Goal: Communication & Community: Share content

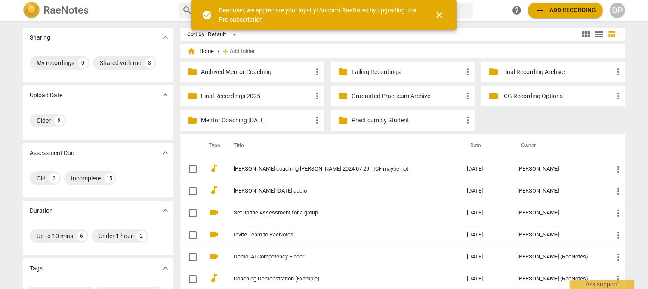
click at [396, 117] on p "Practicum by Student" at bounding box center [406, 120] width 111 height 9
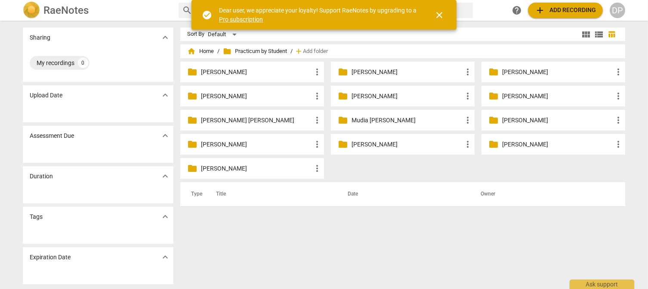
click at [359, 144] on p "[PERSON_NAME]" at bounding box center [406, 144] width 111 height 9
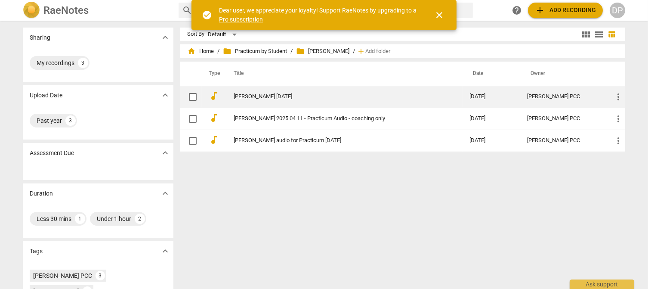
click at [421, 94] on link "[PERSON_NAME] [DATE]" at bounding box center [336, 96] width 205 height 6
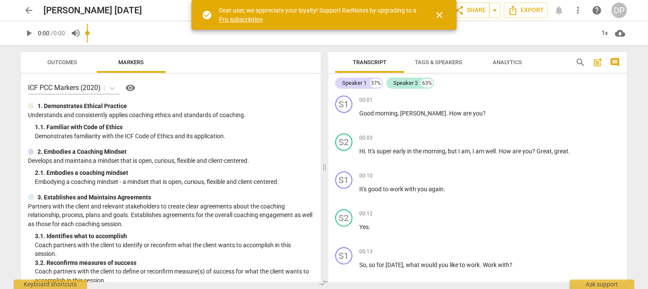
click at [439, 13] on span "close" at bounding box center [439, 15] width 10 height 10
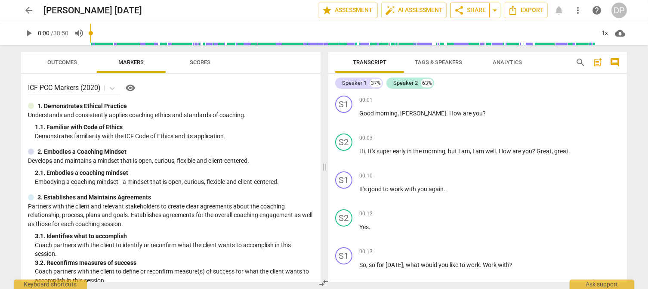
click at [482, 9] on span "share Share" at bounding box center [470, 10] width 32 height 10
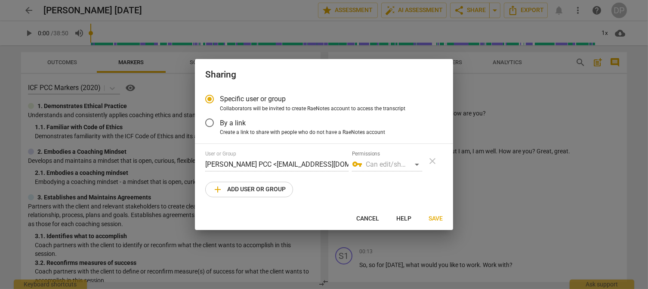
click at [275, 188] on span "add Add user or group" at bounding box center [249, 189] width 73 height 10
radio input "false"
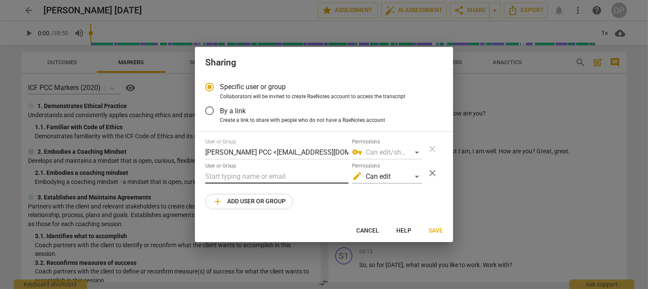
click at [277, 176] on input "text" at bounding box center [276, 176] width 143 height 14
paste input "[EMAIL_ADDRESS][DOMAIN_NAME]"
type input "[EMAIL_ADDRESS][DOMAIN_NAME]"
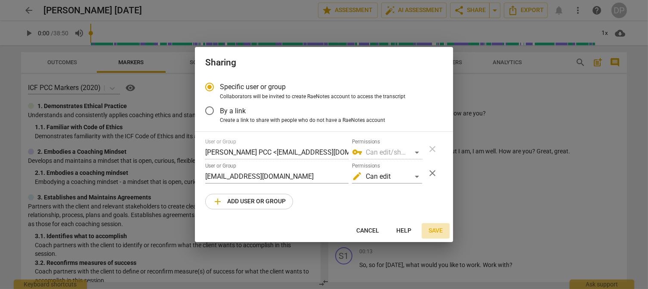
click at [437, 232] on span "Save" at bounding box center [435, 230] width 14 height 9
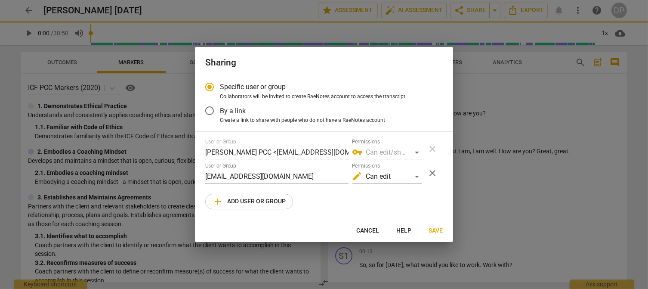
radio input "false"
type input "[PERSON_NAME] <[EMAIL_ADDRESS][DOMAIN_NAME]>"
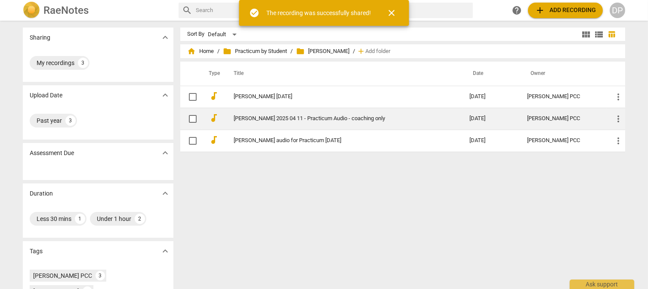
click at [287, 113] on td "[PERSON_NAME] 2025 04 11 - Practicum Audio - coaching only" at bounding box center [342, 119] width 239 height 22
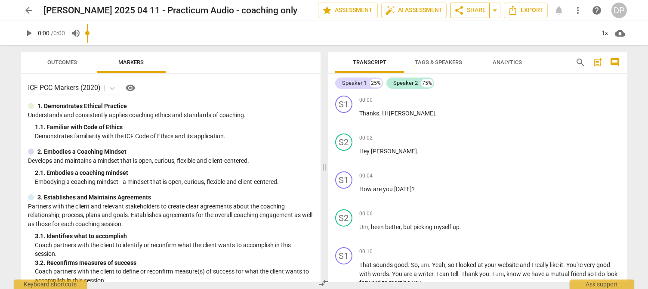
click at [473, 13] on span "share Share" at bounding box center [470, 10] width 32 height 10
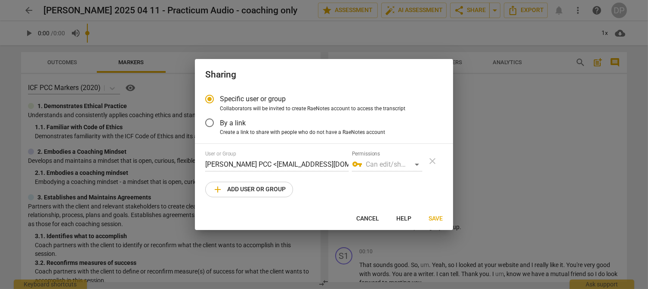
click at [271, 186] on span "add Add user or group" at bounding box center [249, 189] width 73 height 10
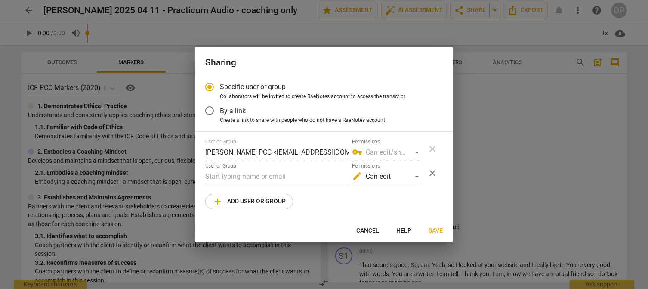
radio input "false"
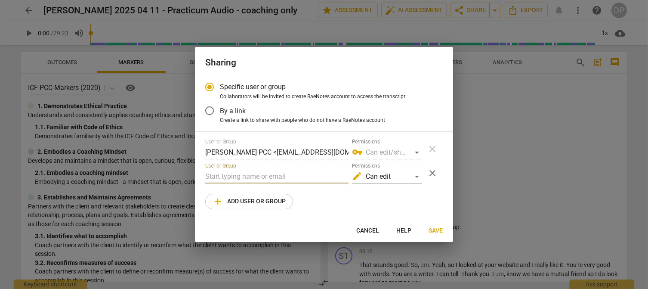
click at [271, 176] on input "text" at bounding box center [276, 176] width 143 height 14
paste input "[EMAIL_ADDRESS][DOMAIN_NAME]"
type input "[EMAIL_ADDRESS][DOMAIN_NAME]"
click at [439, 200] on div "User or Group [PERSON_NAME] PCC <[EMAIL_ADDRESS][DOMAIN_NAME]> Permissions vpn_…" at bounding box center [323, 174] width 237 height 71
click at [360, 202] on div "User or Group [PERSON_NAME] PCC <[EMAIL_ADDRESS][DOMAIN_NAME]> Permissions vpn_…" at bounding box center [323, 174] width 237 height 71
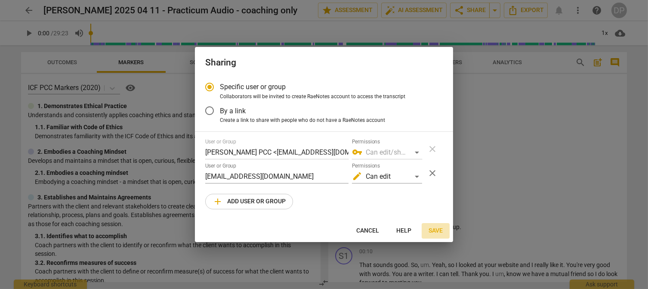
click at [432, 228] on span "Save" at bounding box center [435, 230] width 14 height 9
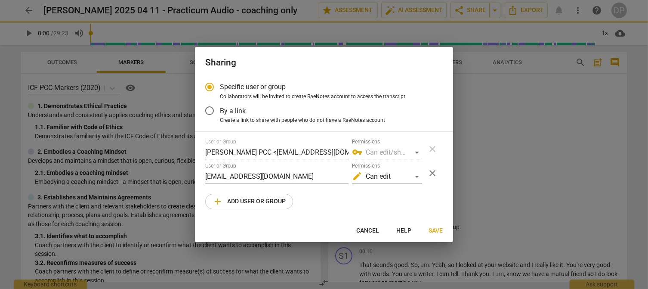
radio input "false"
type input "[PERSON_NAME] <[EMAIL_ADDRESS][DOMAIN_NAME]>"
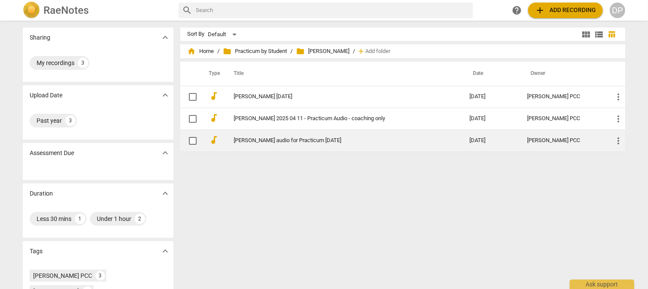
click at [487, 138] on td "[DATE]" at bounding box center [491, 140] width 58 height 22
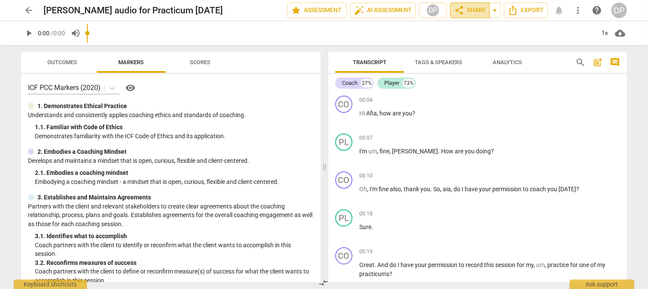
click at [475, 9] on span "share Share" at bounding box center [470, 10] width 32 height 10
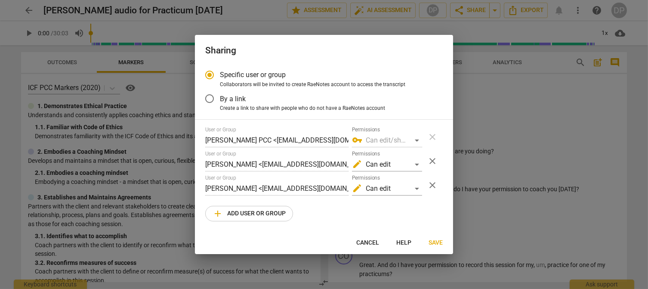
click at [267, 208] on span "add Add user or group" at bounding box center [249, 213] width 73 height 10
radio input "false"
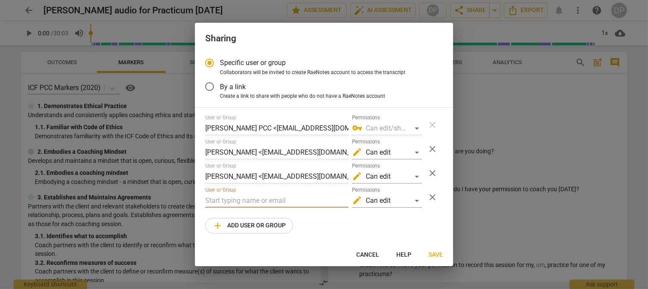
click at [280, 198] on input "text" at bounding box center [276, 201] width 143 height 14
paste input "[EMAIL_ADDRESS][DOMAIN_NAME]"
type input "[EMAIL_ADDRESS][DOMAIN_NAME]"
click at [439, 221] on div "User or Group [PERSON_NAME] PCC <[EMAIL_ADDRESS][DOMAIN_NAME]> Permissions vpn_…" at bounding box center [323, 173] width 237 height 119
click at [438, 255] on span "Save" at bounding box center [435, 254] width 14 height 9
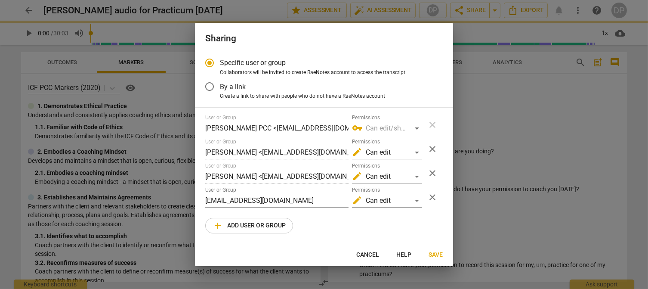
radio input "false"
